Goal: Information Seeking & Learning: Learn about a topic

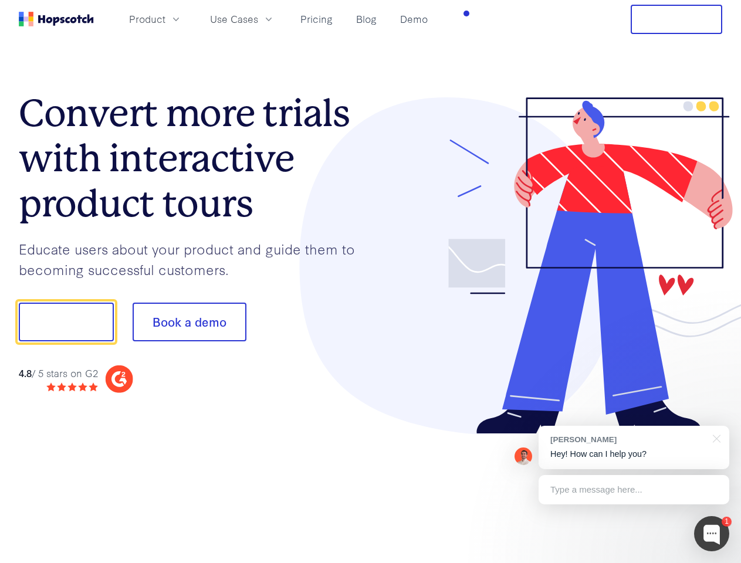
click at [371, 281] on div at bounding box center [547, 265] width 352 height 337
click at [165, 19] on span "Product" at bounding box center [147, 19] width 36 height 15
click at [258, 19] on span "Use Cases" at bounding box center [234, 19] width 48 height 15
click at [676, 19] on button "Free Trial" at bounding box center [675, 19] width 91 height 29
click at [66, 322] on button "Show me!" at bounding box center [66, 322] width 95 height 39
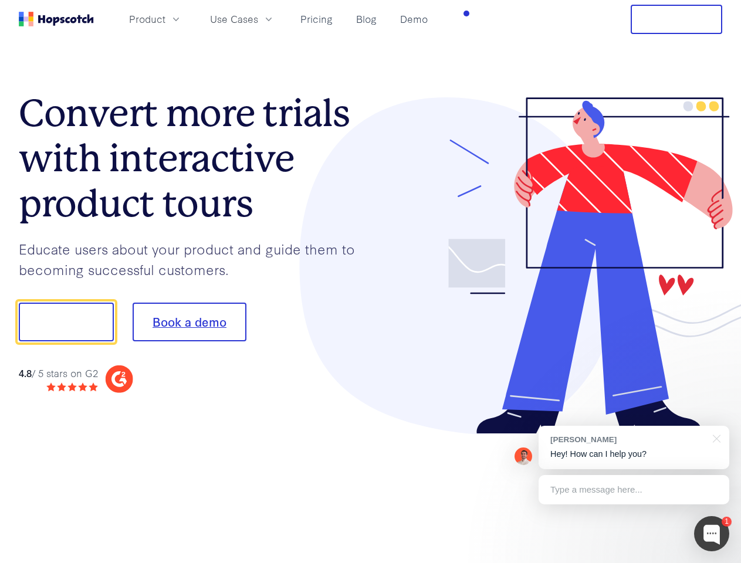
click at [189, 322] on button "Book a demo" at bounding box center [190, 322] width 114 height 39
click at [711, 534] on div at bounding box center [711, 533] width 35 height 35
click at [633, 447] on div "[PERSON_NAME] Hey! How can I help you?" at bounding box center [633, 447] width 191 height 43
click at [714, 437] on div at bounding box center [619, 320] width 220 height 391
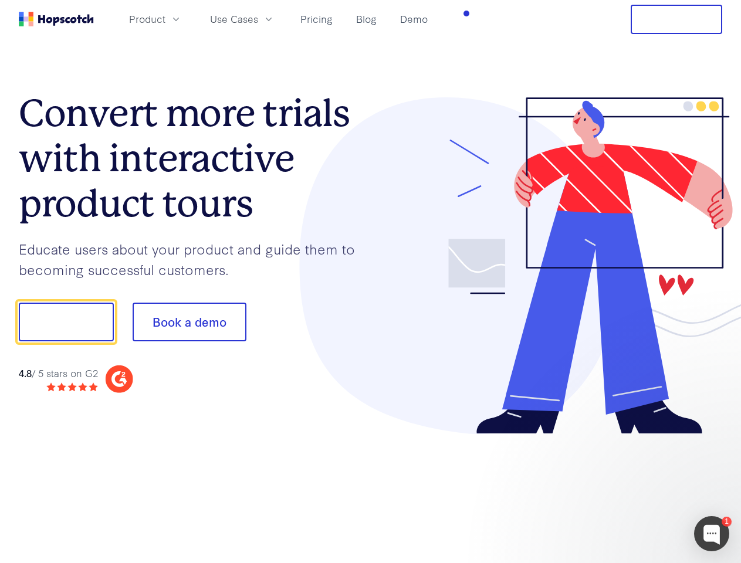
click at [633, 490] on div at bounding box center [619, 399] width 220 height 234
